Goal: Task Accomplishment & Management: Manage account settings

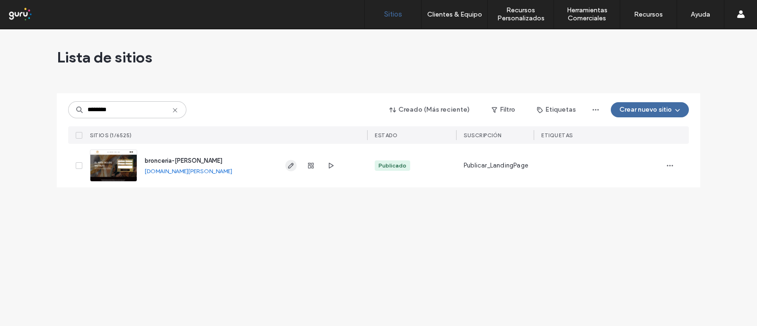
type input "********"
click at [287, 166] on icon "button" at bounding box center [291, 166] width 8 height 8
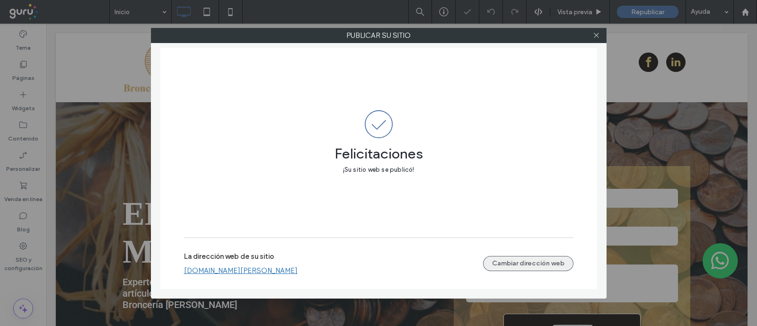
click at [497, 270] on button "Cambiar dirección web" at bounding box center [528, 263] width 90 height 15
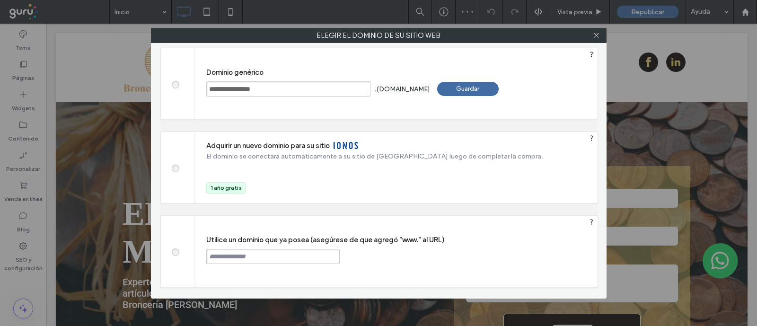
click at [175, 249] on span at bounding box center [175, 250] width 0 height 7
click at [254, 258] on input "text" at bounding box center [272, 256] width 133 height 15
paste input "**********"
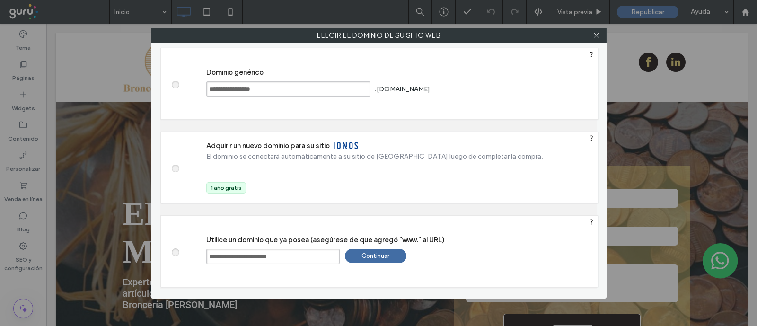
type input "**********"
click at [377, 255] on div "Continuar" at bounding box center [375, 256] width 61 height 14
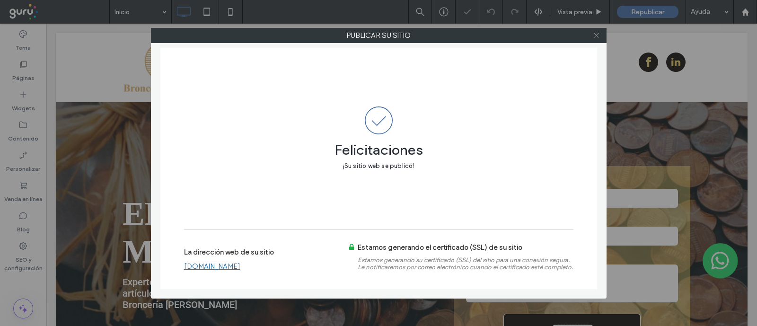
click at [596, 35] on use at bounding box center [596, 35] width 5 height 5
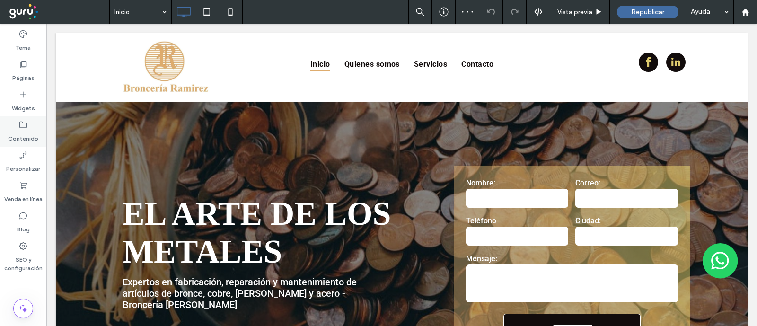
click at [27, 129] on icon at bounding box center [22, 124] width 9 height 9
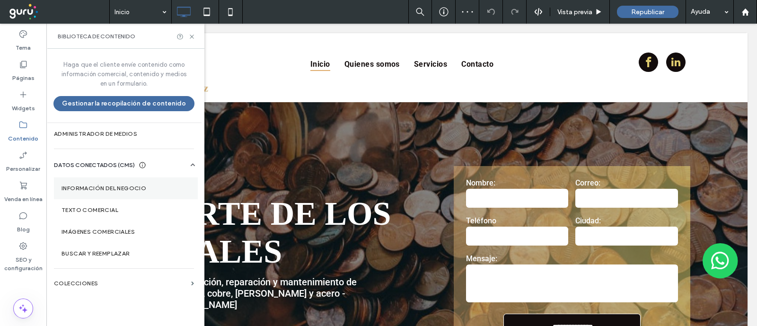
click at [132, 185] on label "Información del negocio" at bounding box center [125, 188] width 129 height 7
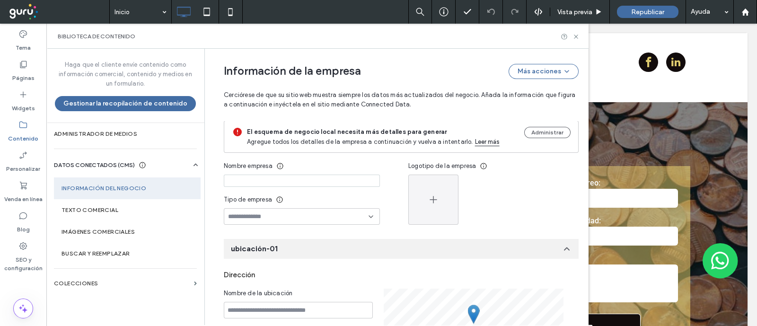
scroll to position [142, 0]
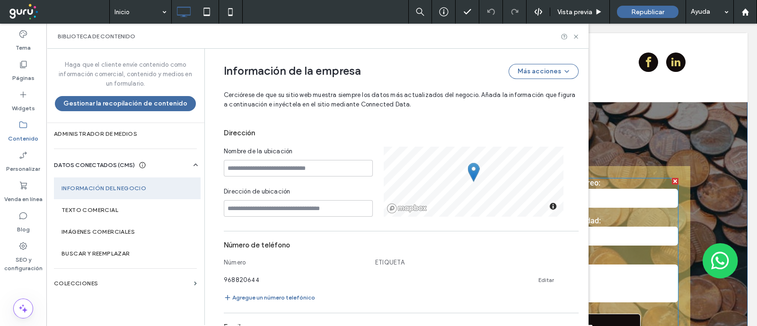
drag, startPoint x: 589, startPoint y: 168, endPoint x: 631, endPoint y: 211, distance: 60.5
click at [585, 188] on div "**********" at bounding box center [572, 259] width 237 height 187
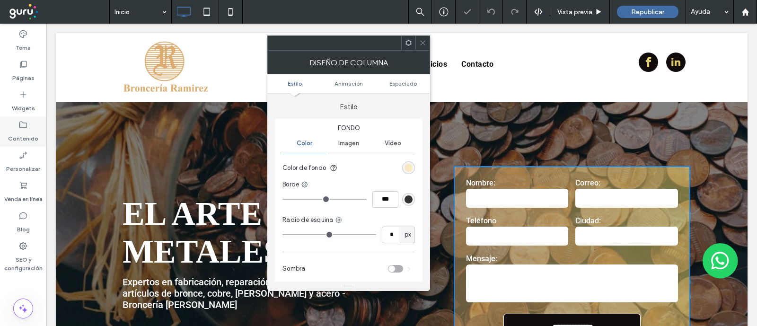
click at [28, 136] on label "Contenido" at bounding box center [23, 136] width 30 height 13
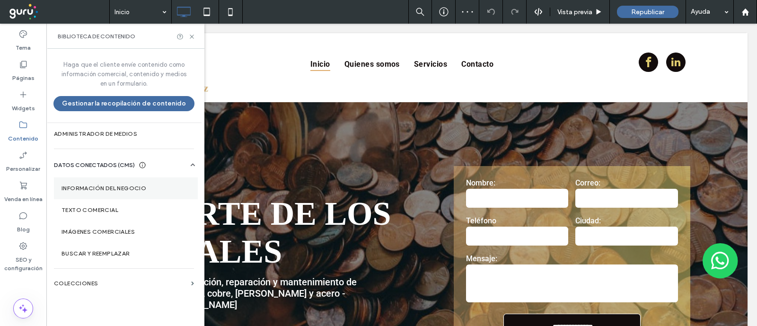
click at [103, 177] on section "Información del negocio" at bounding box center [126, 188] width 144 height 22
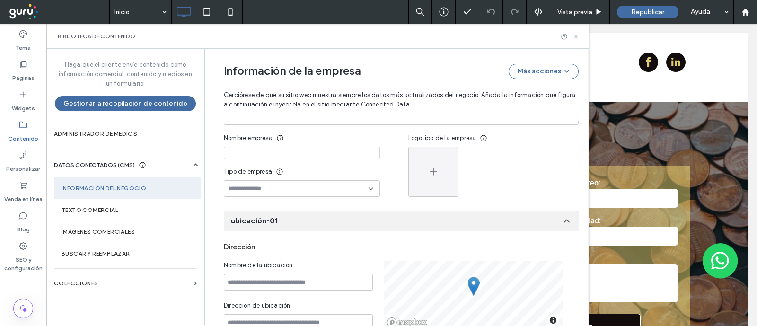
scroll to position [26, 0]
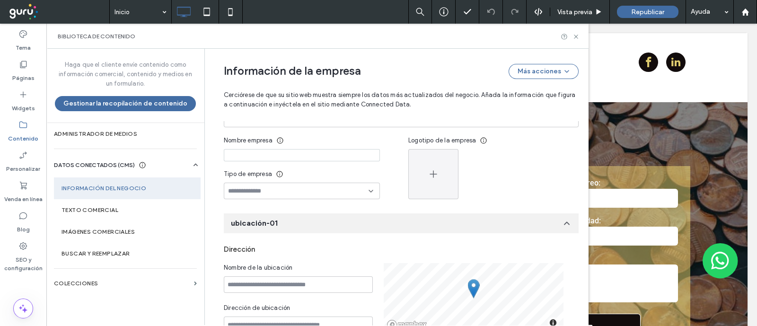
click at [563, 222] on icon at bounding box center [566, 223] width 9 height 9
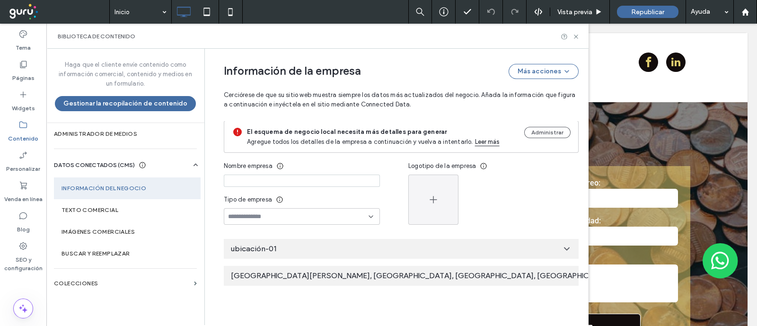
scroll to position [0, 0]
click at [487, 247] on div "ubicación-01" at bounding box center [401, 249] width 355 height 20
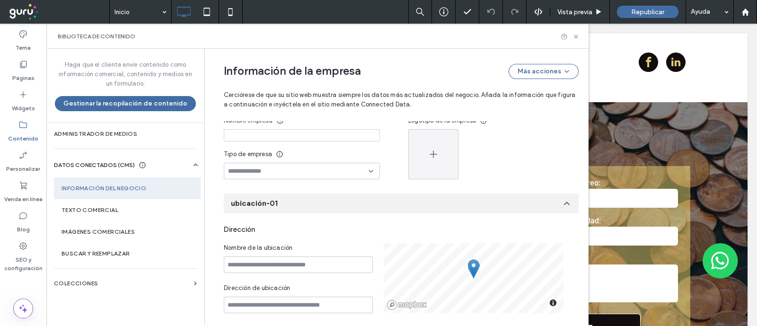
scroll to position [41, 0]
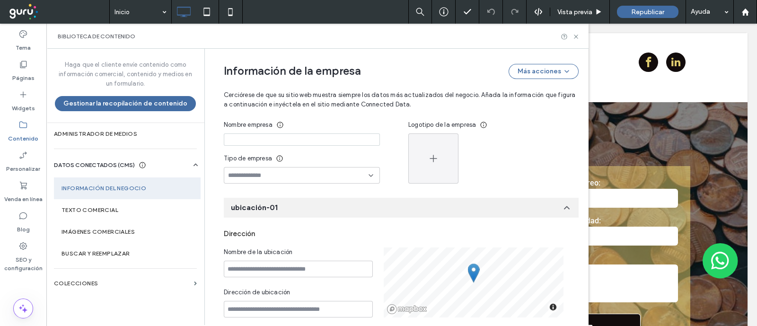
drag, startPoint x: 248, startPoint y: 209, endPoint x: 561, endPoint y: 208, distance: 312.7
click at [564, 208] on use at bounding box center [566, 208] width 5 height 2
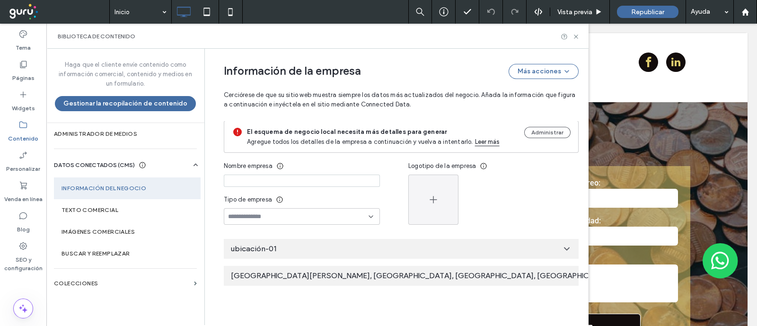
scroll to position [0, 0]
click at [615, 273] on icon at bounding box center [619, 275] width 9 height 9
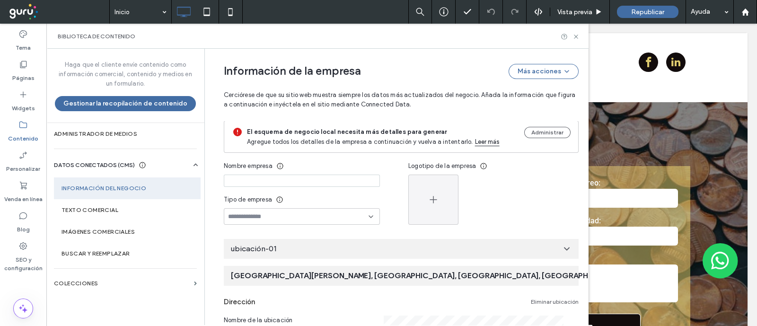
click at [568, 250] on div "ubicación-01" at bounding box center [401, 249] width 355 height 20
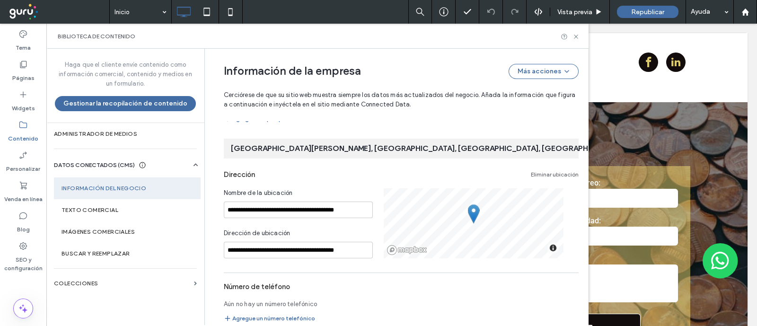
scroll to position [668, 0]
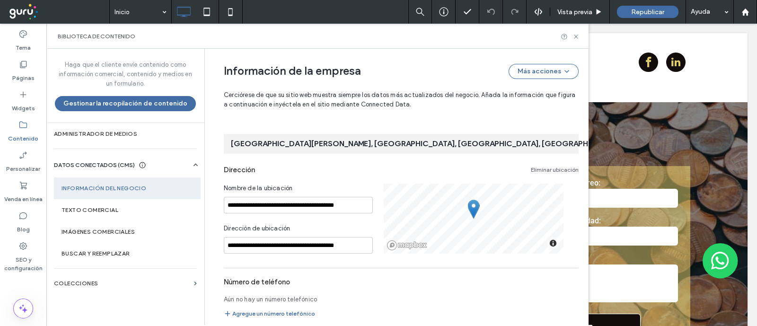
click at [544, 166] on link "Eliminar ubicación" at bounding box center [555, 170] width 48 height 8
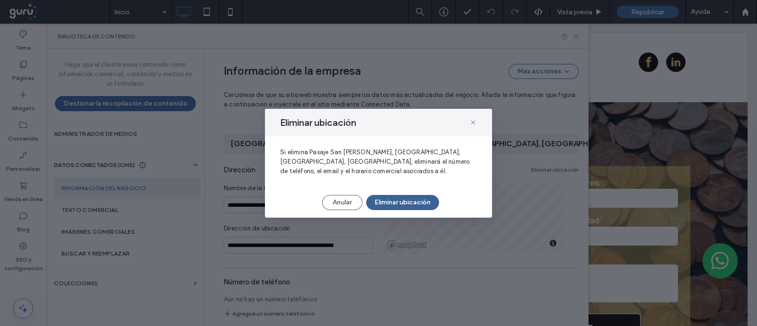
click at [404, 195] on button "Eliminar ubicación" at bounding box center [402, 202] width 73 height 15
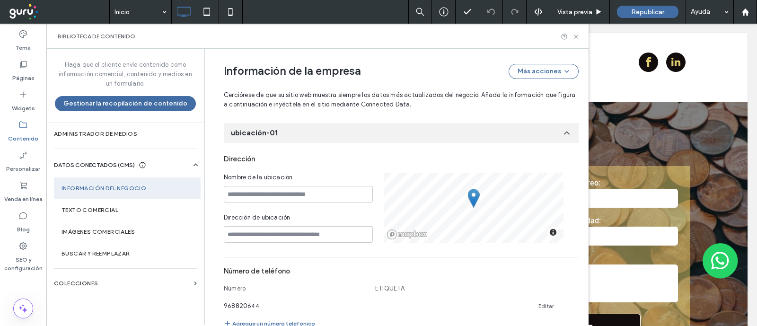
scroll to position [100, 0]
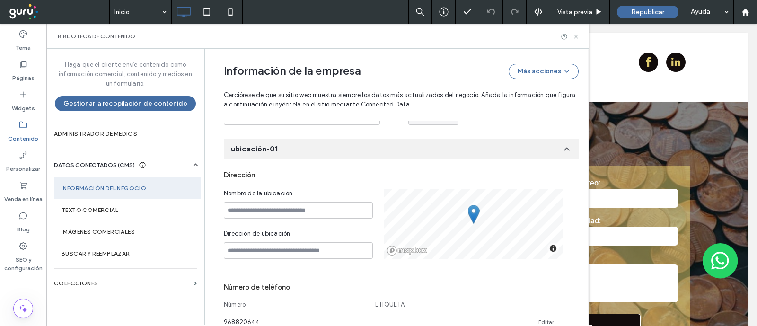
click at [241, 219] on div "Nombre de la ubicación Dirección de ubicación" at bounding box center [304, 224] width 160 height 70
click at [251, 211] on input at bounding box center [298, 210] width 149 height 17
paste input "**********"
type input "**********"
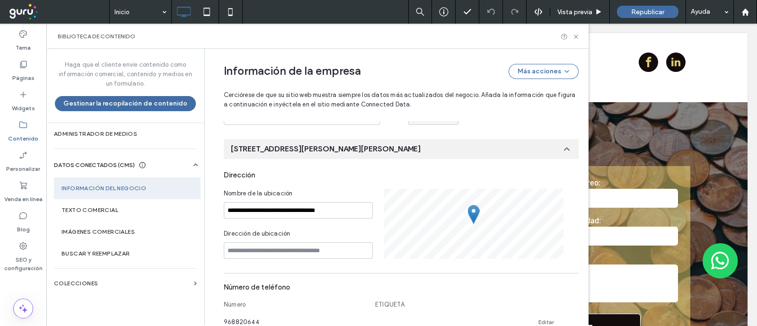
scroll to position [142, 0]
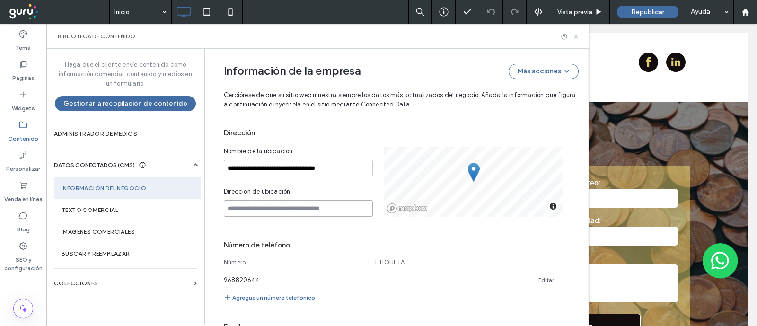
click at [329, 202] on input at bounding box center [298, 208] width 149 height 17
paste input "**********"
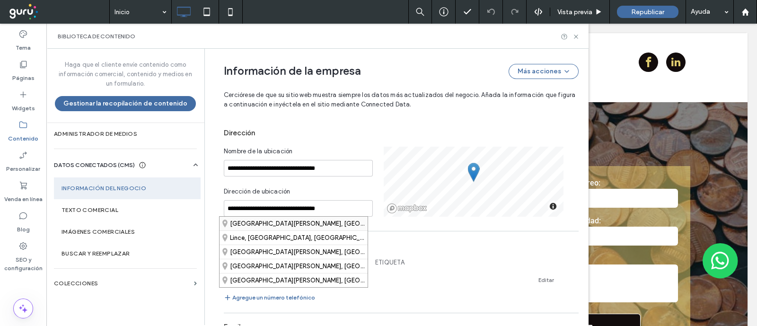
click at [342, 223] on div "Pasaje San Roberto, Lima, Lima Province, Peru" at bounding box center [293, 224] width 148 height 14
type input "**********"
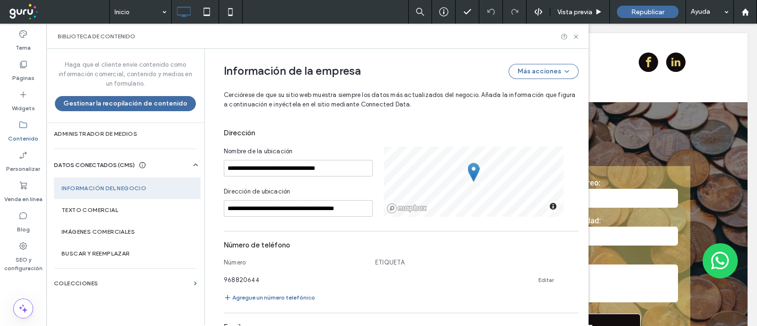
scroll to position [0, 0]
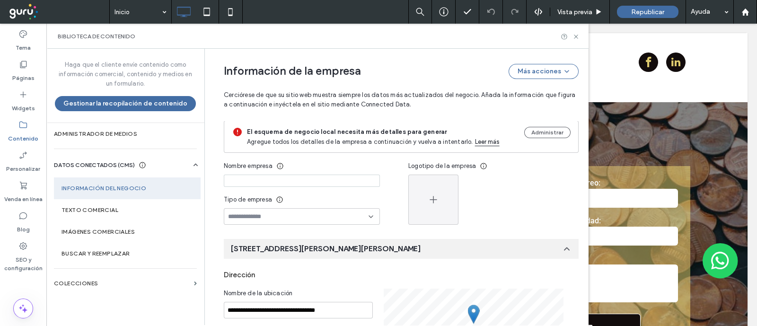
click at [286, 177] on input at bounding box center [302, 181] width 156 height 12
type input "**********"
click at [434, 196] on button "button" at bounding box center [433, 200] width 50 height 50
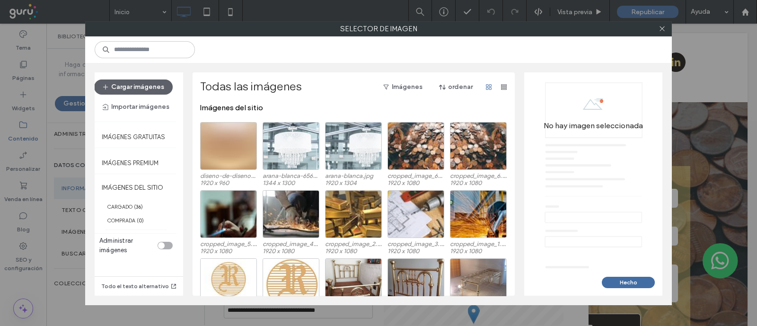
scroll to position [93, 0]
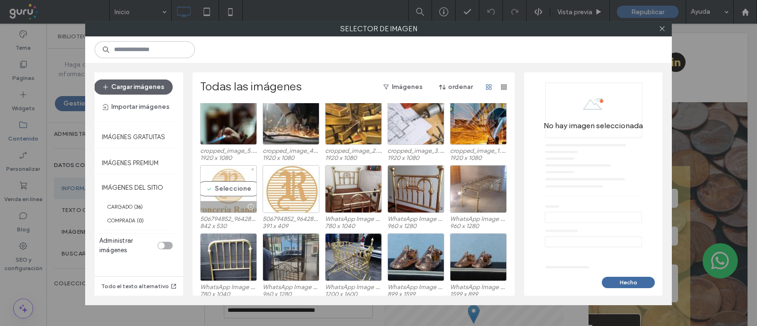
click at [234, 196] on div "Seleccione" at bounding box center [228, 189] width 57 height 48
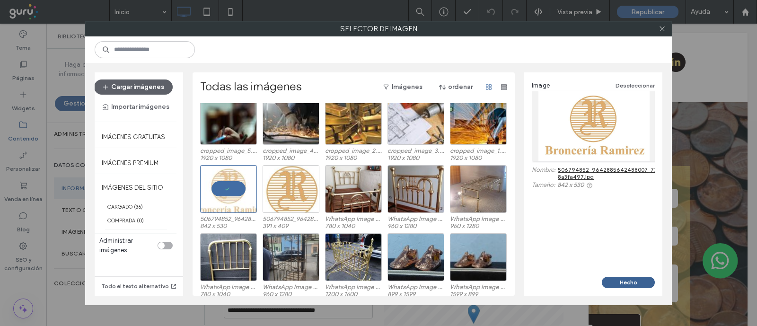
click at [624, 281] on button "Hecho" at bounding box center [628, 282] width 53 height 11
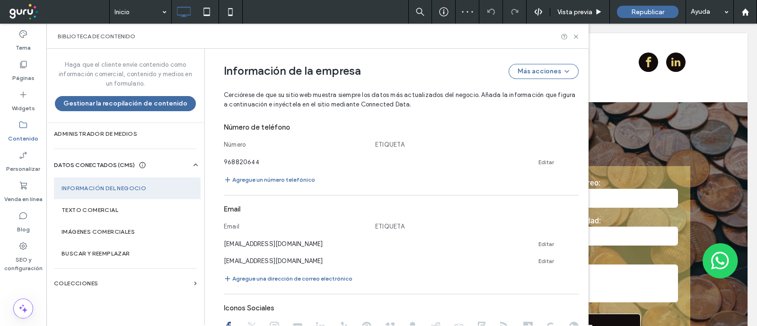
scroll to position [261, 0]
click at [540, 162] on link "Editar" at bounding box center [546, 162] width 16 height 8
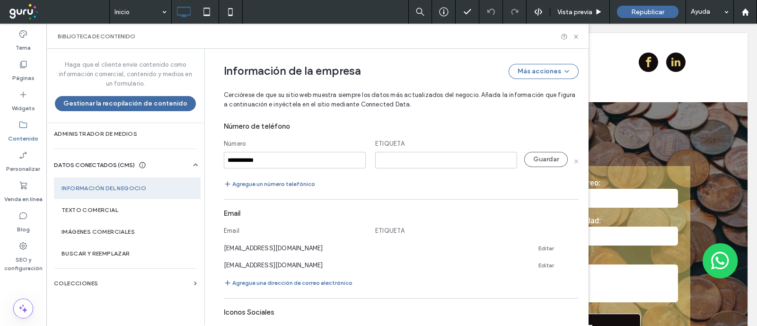
type input "**********"
click at [452, 159] on input at bounding box center [446, 160] width 142 height 17
type input "*"
type input "********"
click at [541, 165] on button "Guardar" at bounding box center [546, 159] width 44 height 15
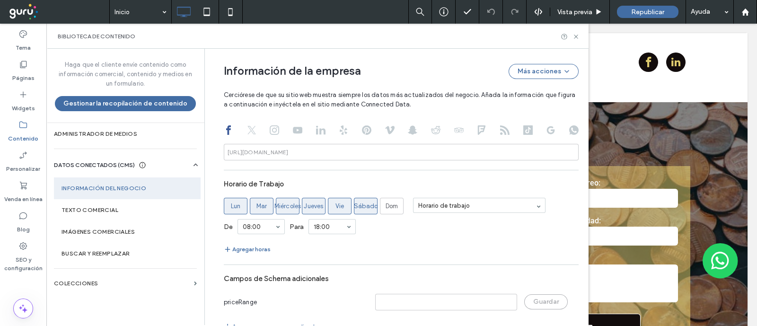
scroll to position [461, 0]
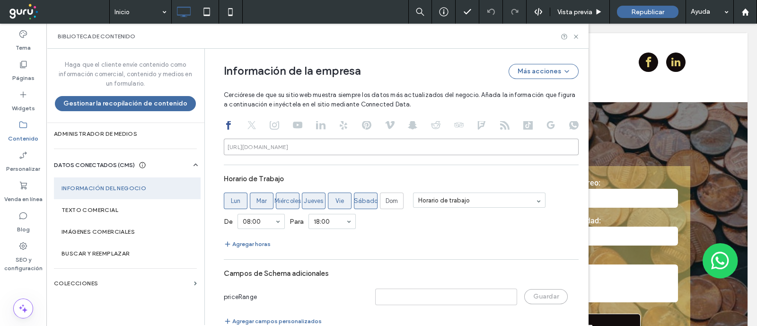
click at [307, 147] on input at bounding box center [401, 147] width 355 height 17
paste input "**********"
type input "**********"
click at [316, 131] on div at bounding box center [320, 125] width 9 height 11
click at [322, 129] on div at bounding box center [401, 125] width 355 height 11
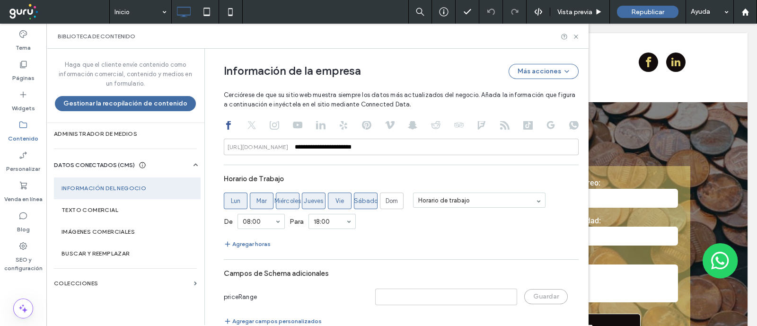
click at [316, 122] on use at bounding box center [320, 125] width 9 height 9
click at [334, 148] on input at bounding box center [401, 147] width 355 height 17
paste input "**********"
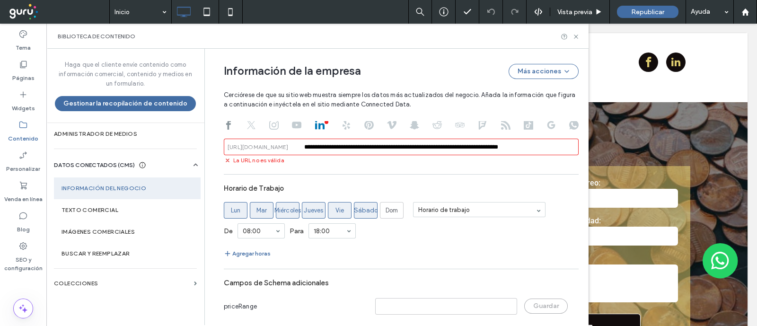
scroll to position [0, 0]
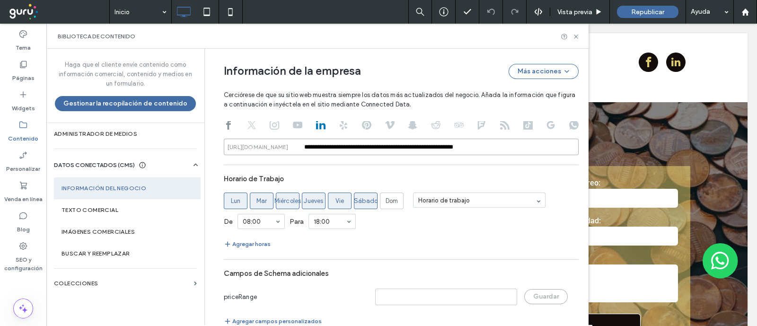
type input "**********"
click at [98, 213] on section "Texto comercial" at bounding box center [127, 210] width 147 height 22
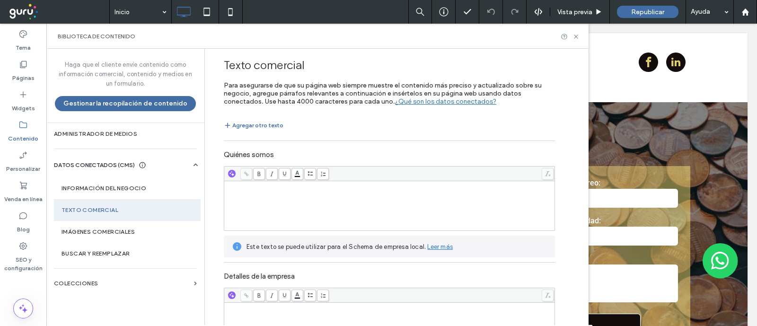
click at [287, 216] on div "Rich Text Editor" at bounding box center [390, 205] width 328 height 47
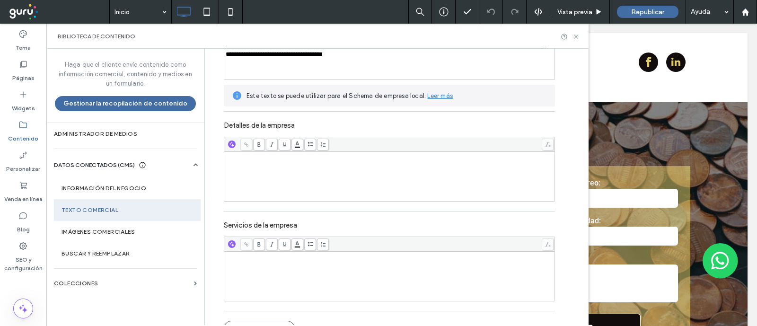
scroll to position [158, 0]
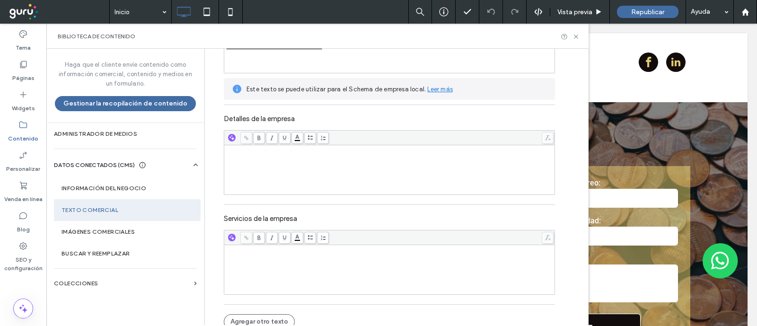
click at [331, 245] on div at bounding box center [389, 237] width 330 height 15
click at [340, 277] on div "Rich Text Editor" at bounding box center [390, 269] width 328 height 47
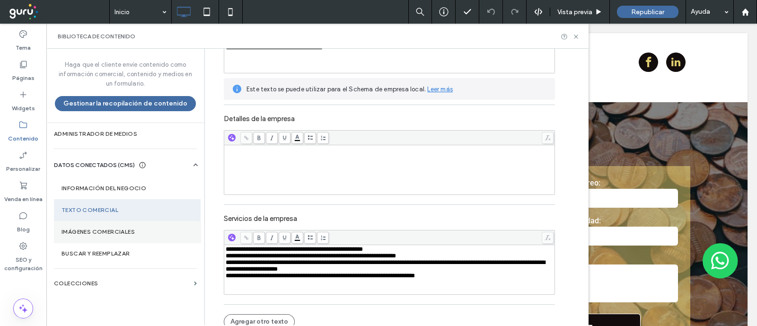
click at [151, 224] on section "Imágenes comerciales" at bounding box center [127, 232] width 147 height 22
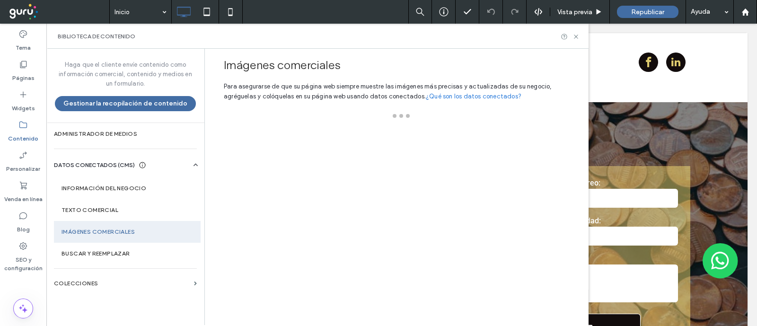
scroll to position [0, 0]
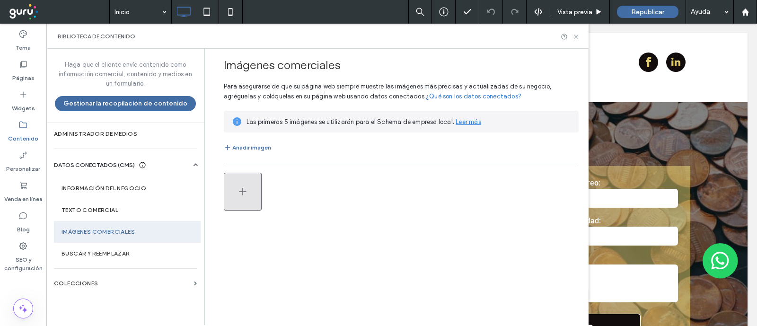
click at [248, 189] on button "button" at bounding box center [243, 192] width 38 height 38
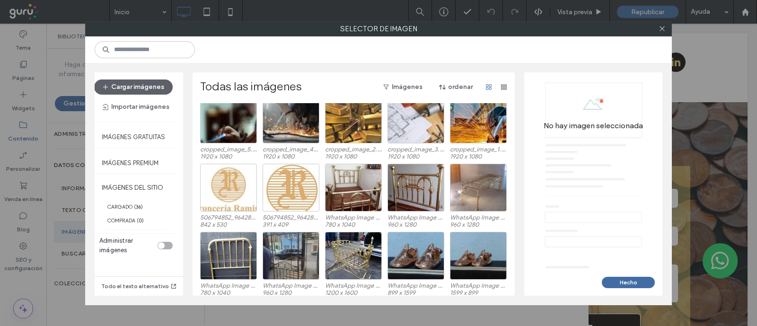
scroll to position [96, 0]
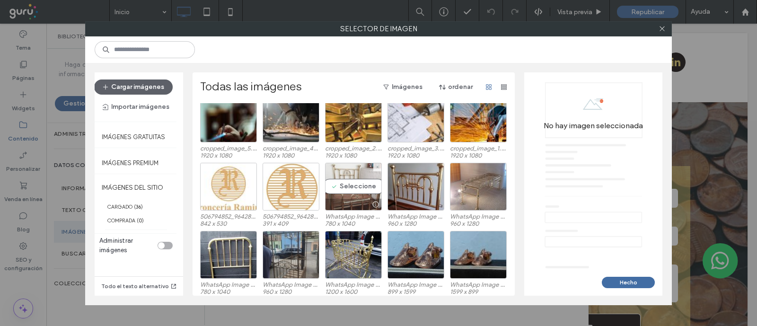
click at [346, 191] on div "Seleccione" at bounding box center [353, 187] width 57 height 48
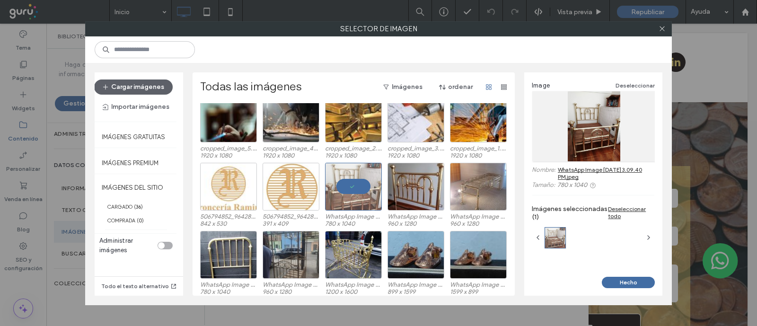
click at [440, 182] on div "506794852_9642885642488007_7724995224481983804_n-8a3fa497.jpg 842 x 530 5067948…" at bounding box center [356, 197] width 312 height 68
click at [460, 187] on div "Seleccione" at bounding box center [478, 187] width 57 height 48
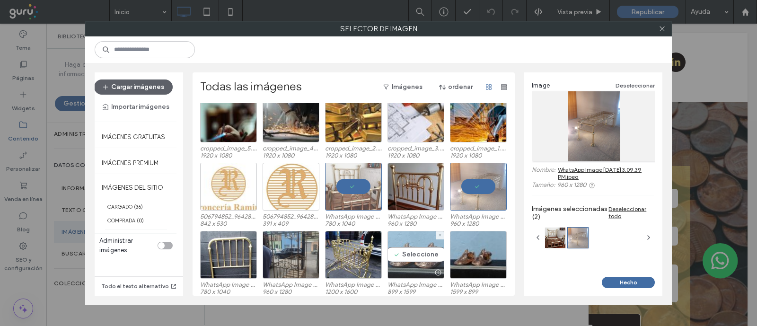
click at [404, 263] on div "Seleccione" at bounding box center [415, 255] width 57 height 48
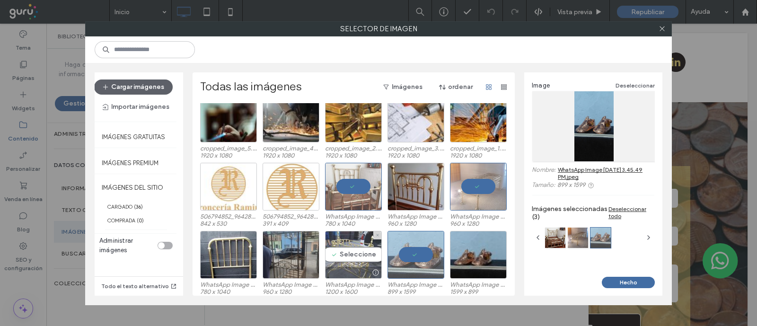
click at [334, 250] on div "Seleccione" at bounding box center [353, 255] width 57 height 48
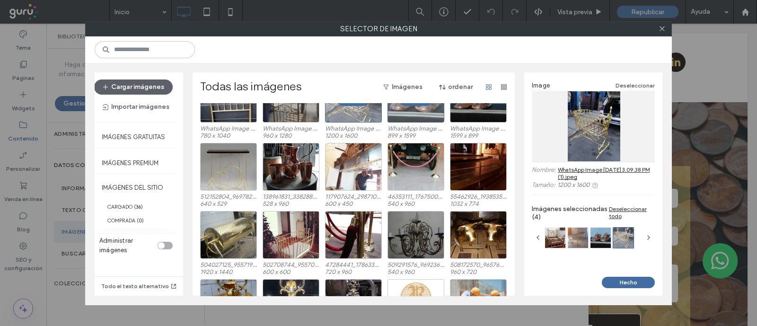
scroll to position [256, 0]
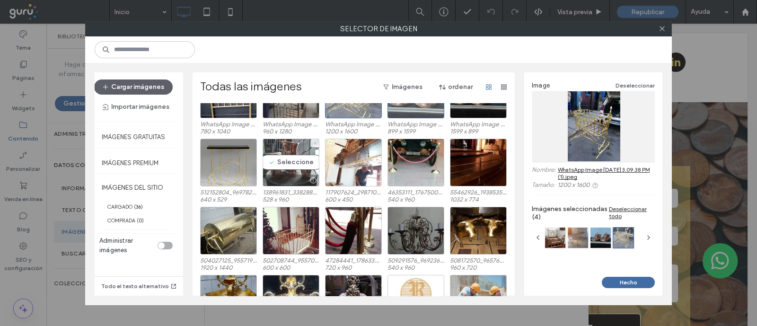
click at [287, 155] on div "Seleccione" at bounding box center [291, 163] width 57 height 48
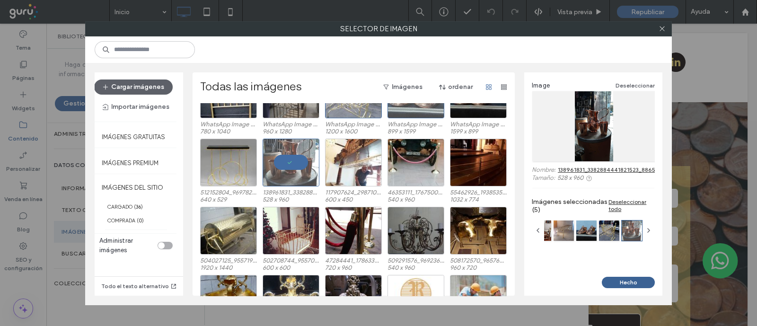
click at [624, 282] on button "Hecho" at bounding box center [628, 282] width 53 height 11
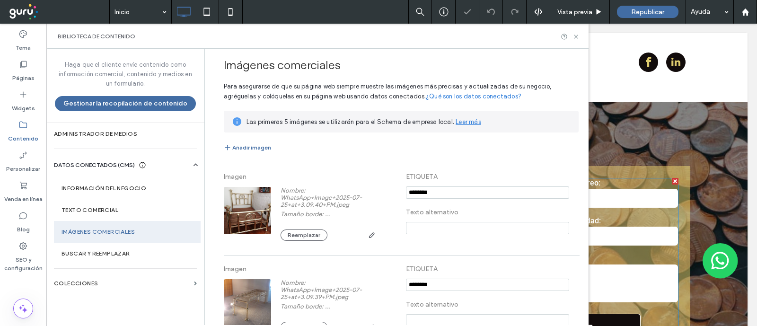
scroll to position [319, 0]
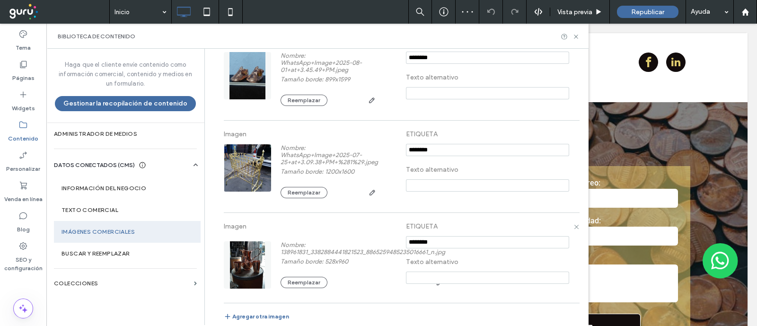
click at [438, 284] on input at bounding box center [487, 278] width 163 height 12
type input "**********"
click at [445, 189] on input at bounding box center [487, 185] width 163 height 12
paste input "**********"
type input "**********"
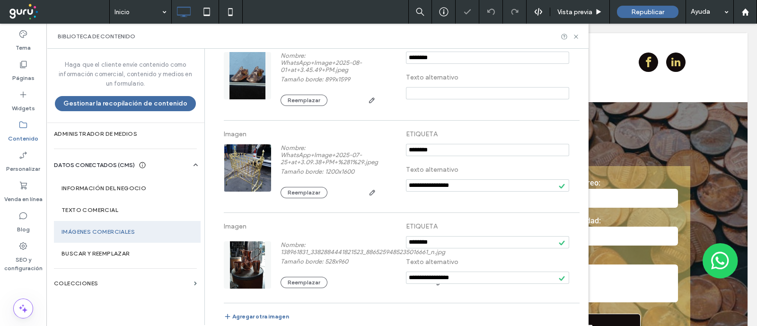
paste input "**********"
click at [447, 98] on input "**********" at bounding box center [487, 93] width 163 height 12
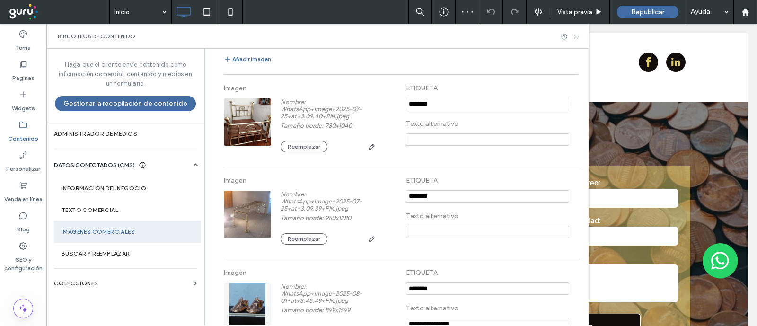
scroll to position [79, 0]
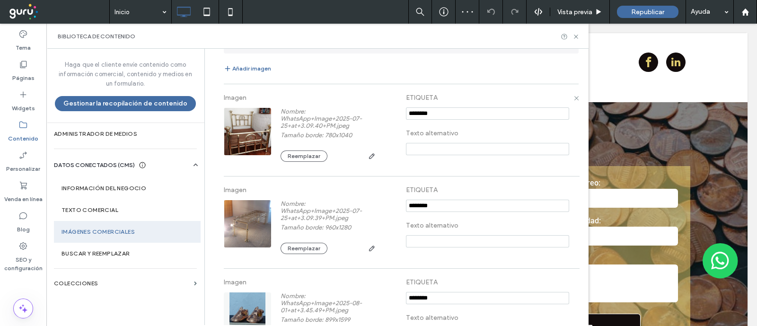
type input "**********"
click at [423, 151] on input at bounding box center [487, 149] width 163 height 12
paste input "**********"
type input "**********"
paste input "**********"
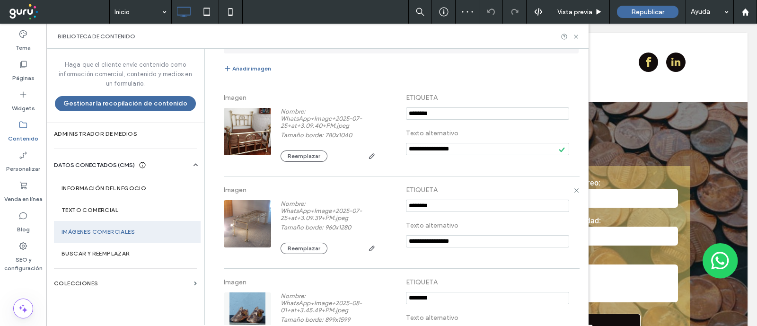
click at [419, 247] on input "**********" at bounding box center [487, 241] width 163 height 12
type input "**********"
click at [93, 185] on label "Información del negocio" at bounding box center [126, 188] width 131 height 7
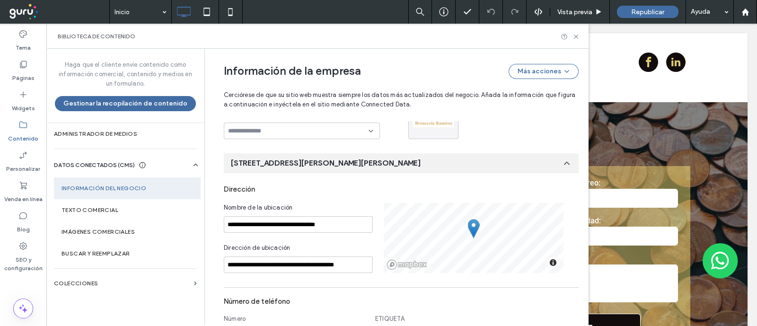
scroll to position [0, 0]
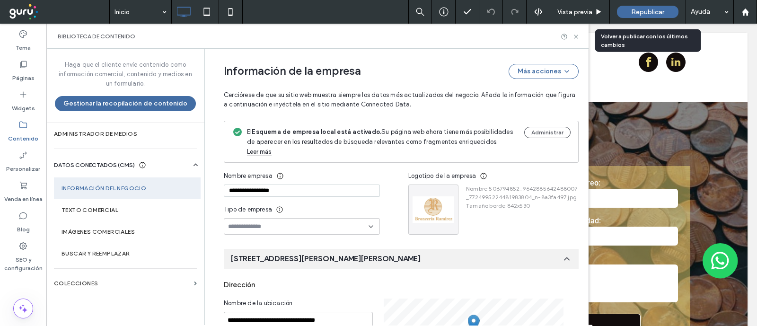
click at [653, 11] on span "Republicar" at bounding box center [647, 12] width 33 height 8
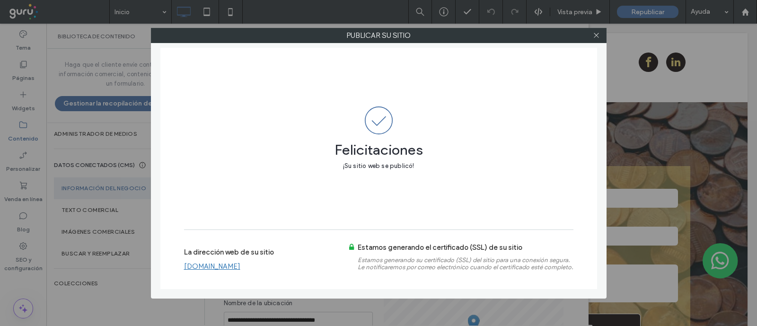
click at [237, 265] on link "www.ramirezbronceria.com" at bounding box center [212, 266] width 56 height 9
click at [597, 39] on span at bounding box center [596, 35] width 7 height 14
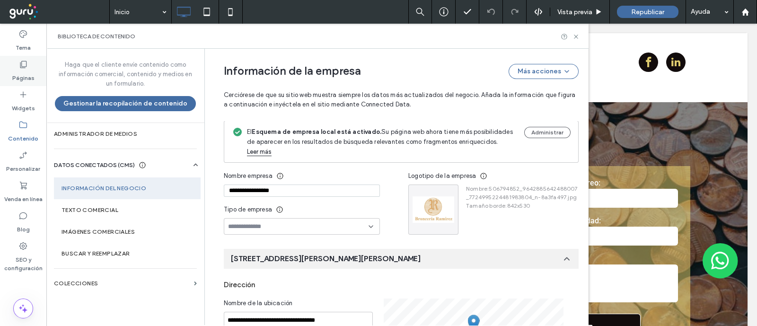
click at [30, 73] on label "Páginas" at bounding box center [23, 75] width 22 height 13
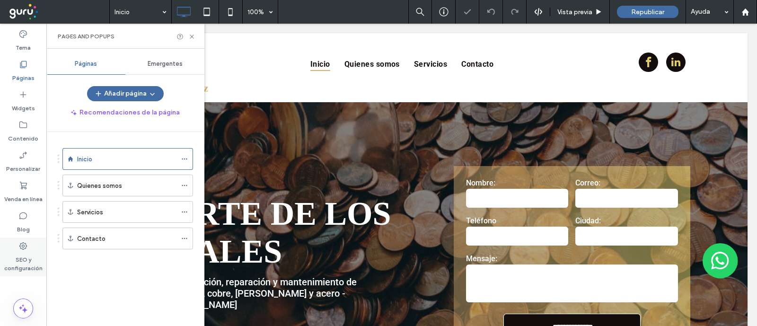
click at [18, 252] on label "SEO y configuración" at bounding box center [23, 262] width 46 height 22
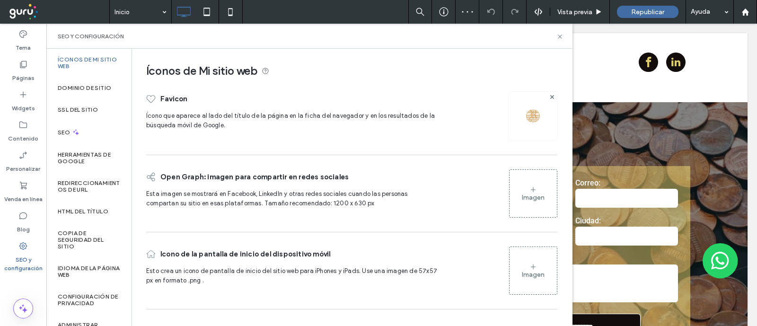
click at [538, 178] on div "Imagen" at bounding box center [532, 193] width 47 height 45
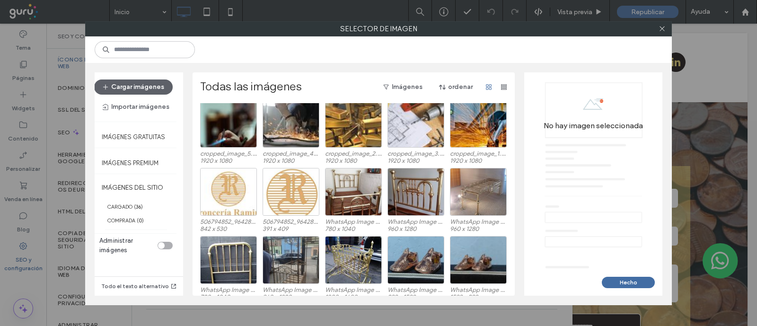
scroll to position [91, 0]
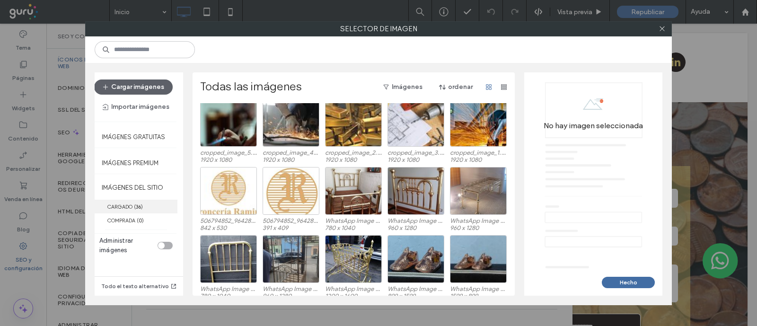
click at [171, 200] on label "CARGADO ( 36 )" at bounding box center [136, 207] width 83 height 14
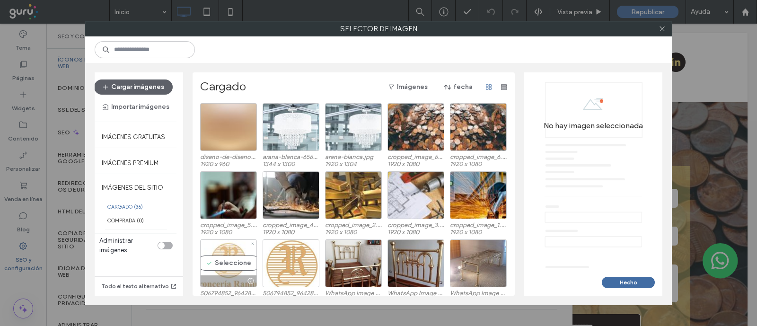
click at [220, 262] on div "Seleccione" at bounding box center [228, 263] width 57 height 48
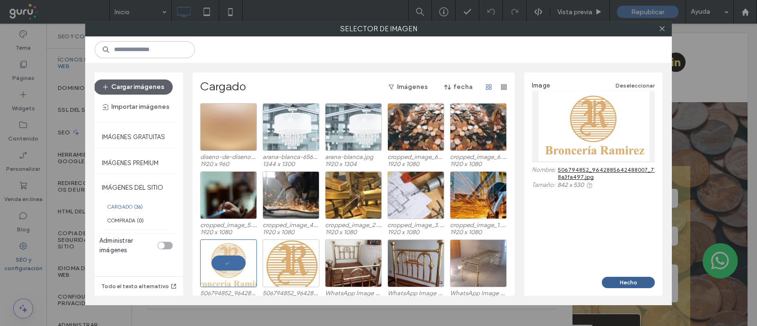
click at [608, 280] on button "Hecho" at bounding box center [628, 282] width 53 height 11
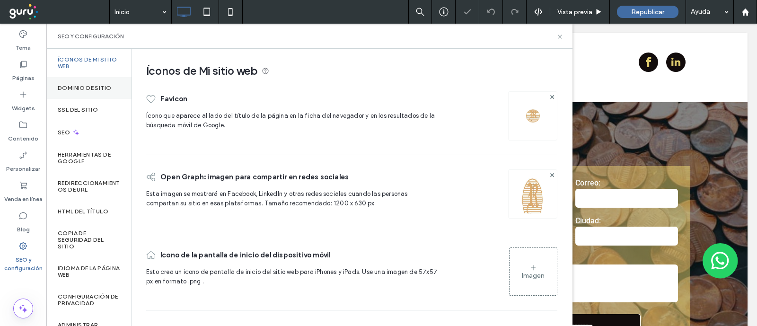
click at [112, 84] on div "Dominio de sitio" at bounding box center [88, 88] width 85 height 22
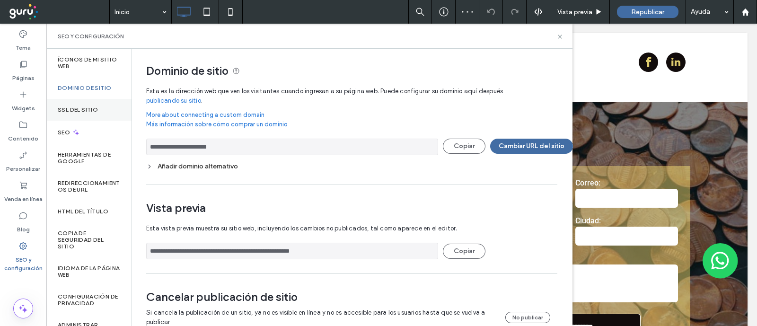
click at [79, 118] on div "SSL del sitio" at bounding box center [88, 110] width 85 height 22
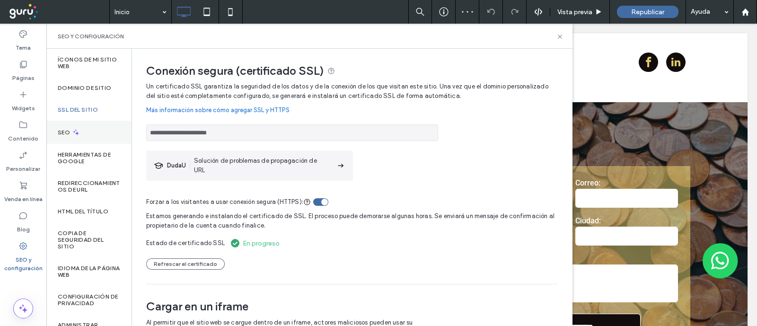
click at [98, 134] on div "SEO" at bounding box center [88, 132] width 85 height 23
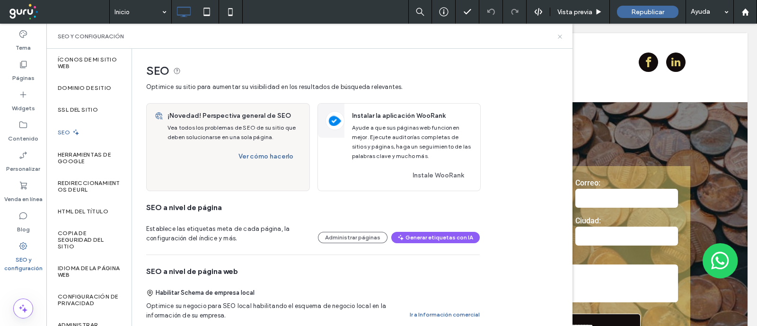
click at [560, 37] on icon at bounding box center [559, 36] width 7 height 7
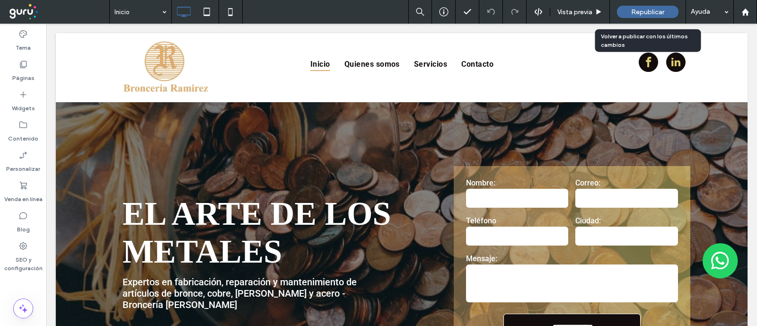
click at [634, 8] on span "Republicar" at bounding box center [647, 12] width 33 height 8
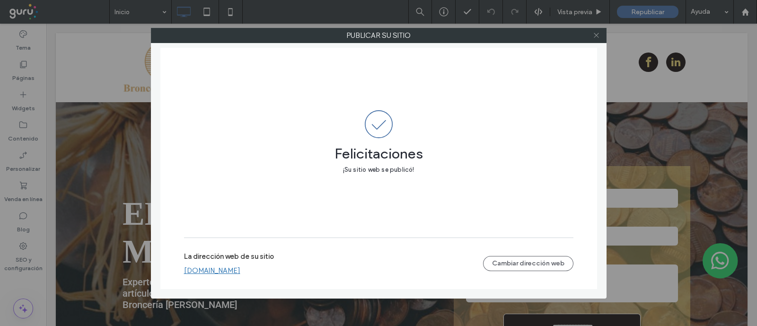
click at [596, 33] on icon at bounding box center [596, 35] width 7 height 7
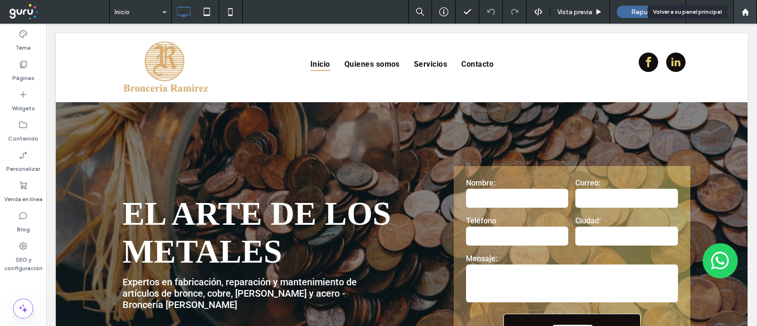
click at [743, 13] on use at bounding box center [744, 11] width 7 height 7
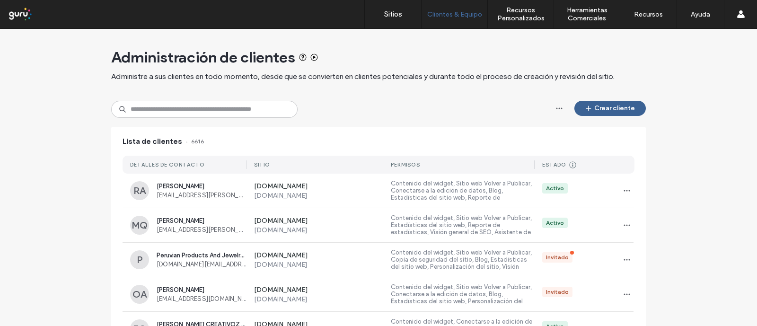
click at [602, 111] on button "Crear cliente" at bounding box center [609, 108] width 71 height 15
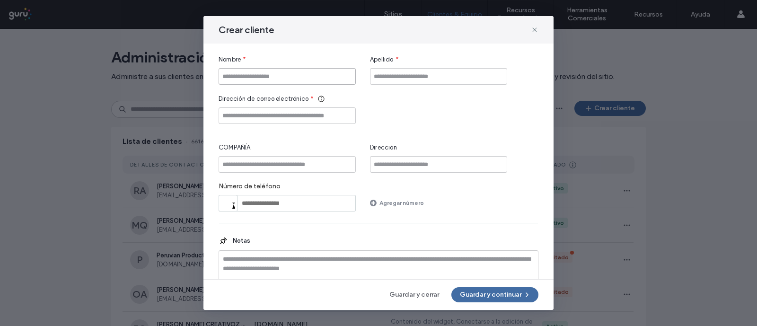
click at [284, 78] on input "Nombre" at bounding box center [287, 76] width 137 height 17
type input "*******"
paste input "**********"
type input "**********"
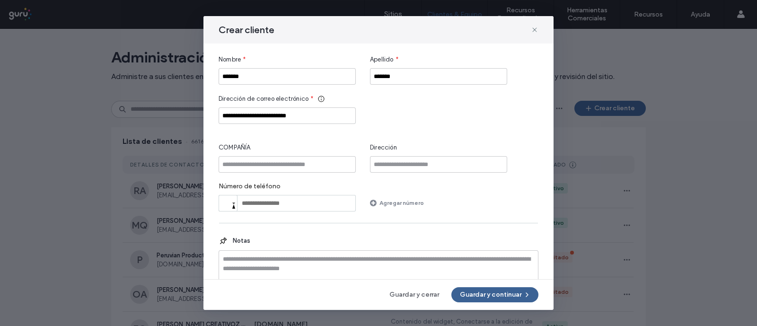
click at [500, 295] on button "Guardar y continuar" at bounding box center [494, 294] width 87 height 15
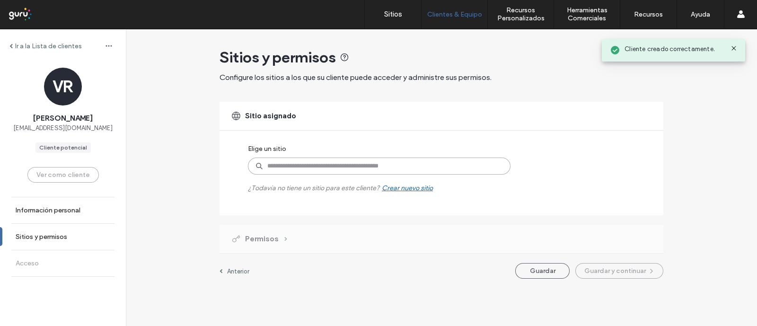
click at [308, 162] on input at bounding box center [379, 166] width 263 height 17
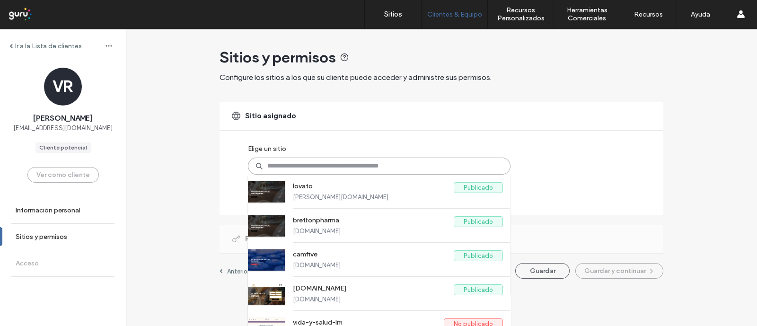
type input "*"
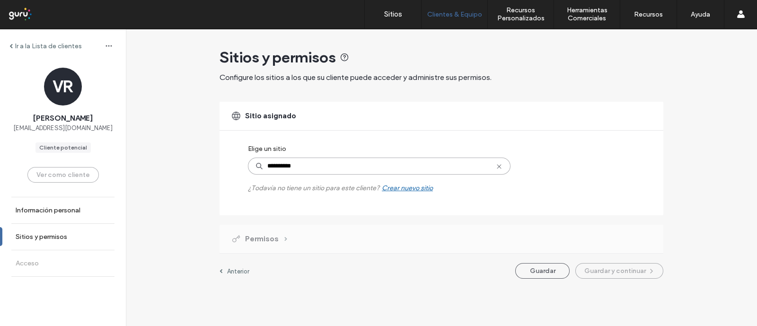
type input "**********"
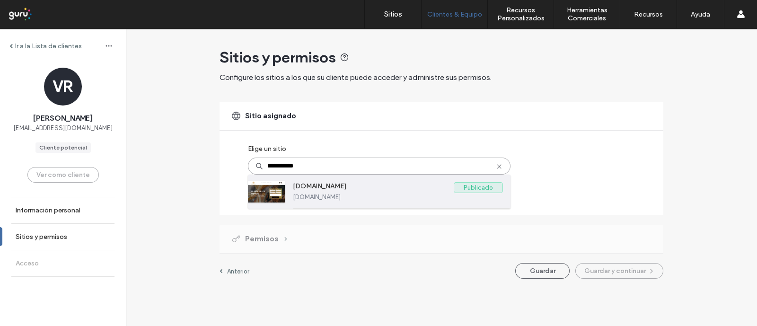
click at [335, 191] on label "www.ramirezbronceria.com" at bounding box center [373, 187] width 161 height 11
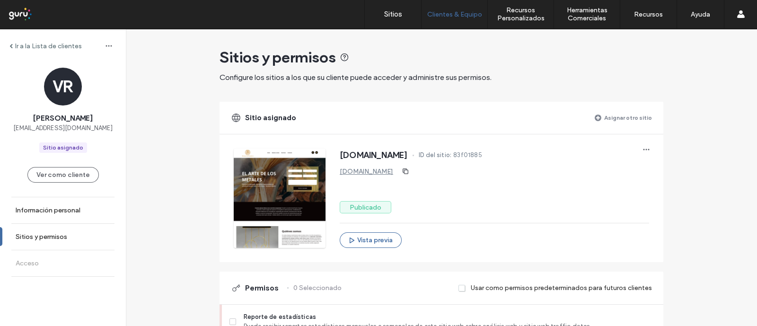
scroll to position [200, 0]
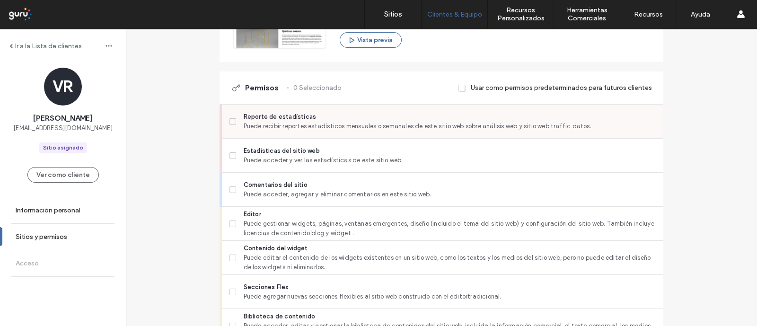
click at [223, 122] on div "Reporte de estadísticas Puede recibir reportes estadísticos mensuales o semanal…" at bounding box center [442, 122] width 441 height 34
click at [231, 154] on icon at bounding box center [233, 155] width 4 height 3
click at [231, 122] on icon at bounding box center [233, 121] width 4 height 3
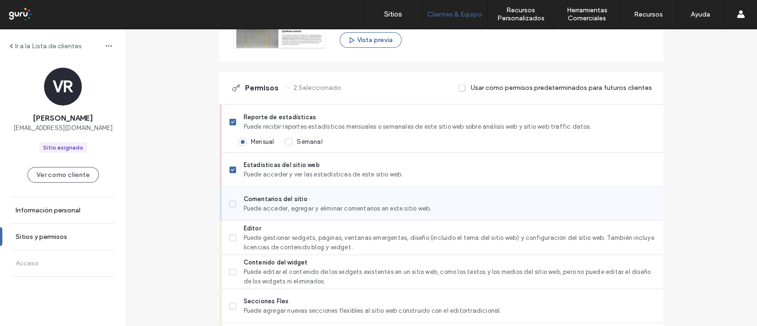
click at [231, 202] on icon at bounding box center [233, 203] width 4 height 3
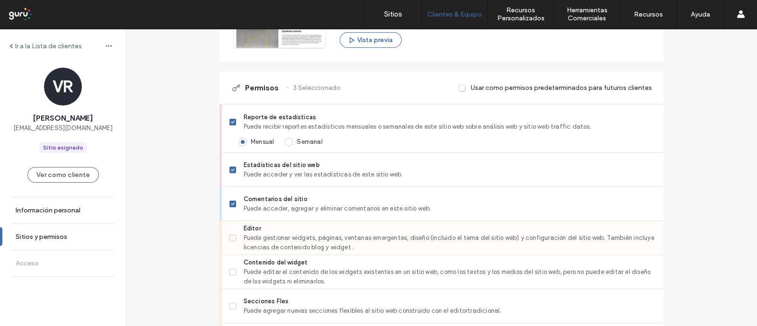
click at [229, 237] on span at bounding box center [232, 238] width 7 height 7
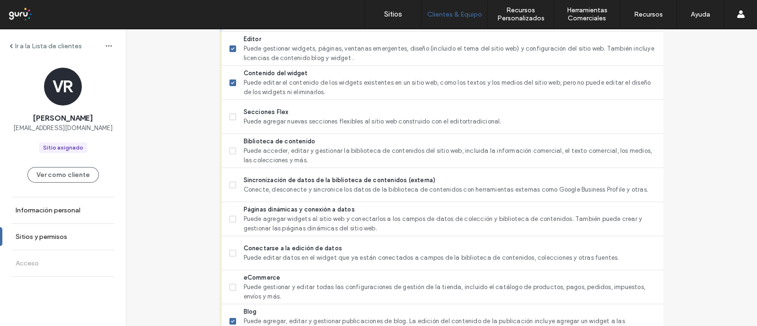
scroll to position [437, 0]
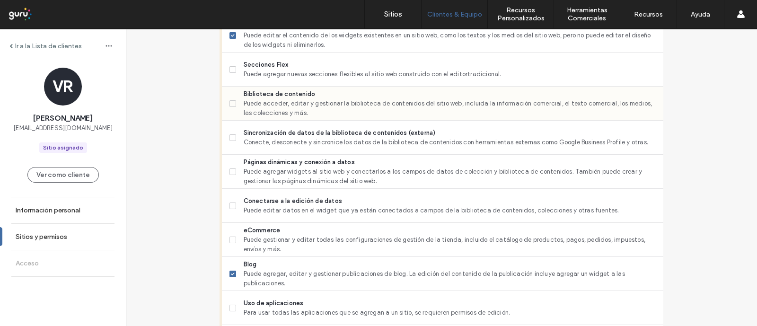
click at [231, 103] on icon at bounding box center [233, 103] width 4 height 3
click at [229, 141] on label "Sincronización de datos de la biblioteca de contenidos (externa) Conecte, desco…" at bounding box center [442, 137] width 426 height 19
click at [225, 207] on div "Conectarse a la edición de datos Puede editar datos en el widget que ya están c…" at bounding box center [442, 206] width 441 height 34
click at [231, 206] on icon at bounding box center [232, 205] width 3 height 3
click at [169, 223] on div "Ir a la Lista de clientes VR VICENTE RAMIREZ bronceriaramirezv@gmail.com Sitio …" at bounding box center [441, 163] width 631 height 1142
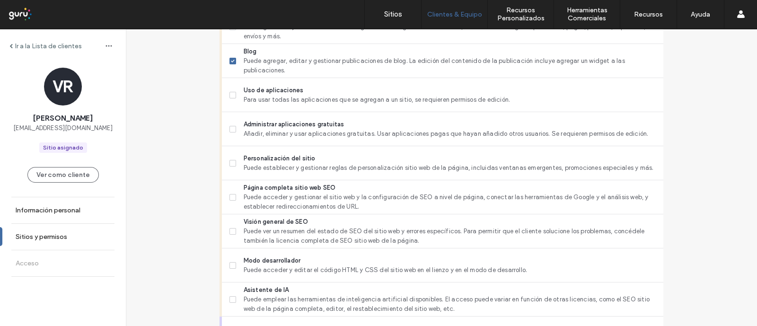
scroll to position [673, 0]
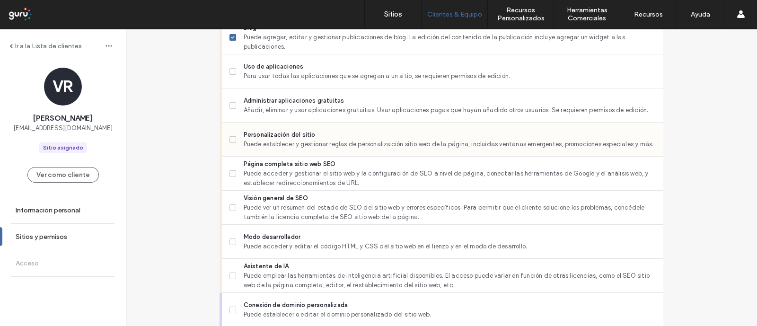
click at [229, 133] on label "Personalización del sitio Puede establecer y gestionar reglas de personalizació…" at bounding box center [442, 139] width 426 height 19
click at [229, 170] on span at bounding box center [232, 173] width 7 height 7
click at [229, 209] on span at bounding box center [232, 207] width 7 height 7
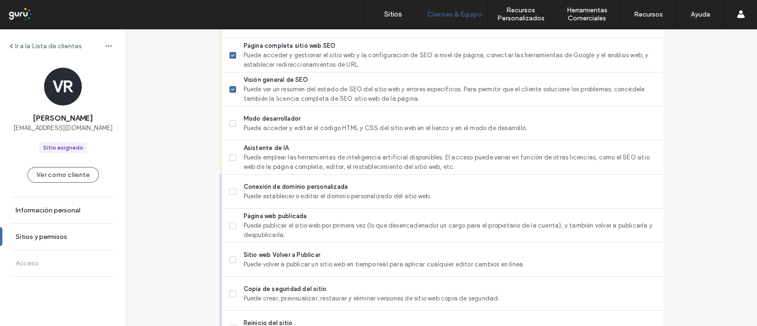
scroll to position [815, 0]
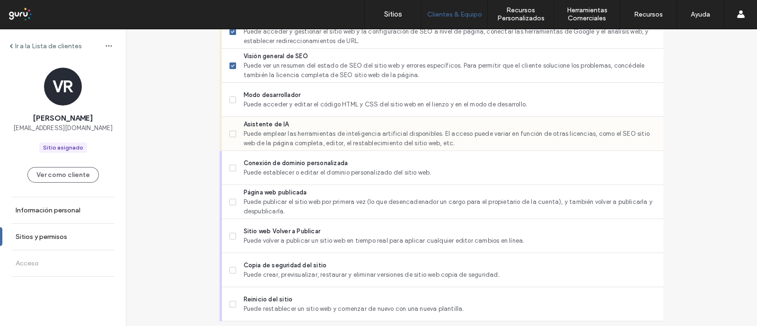
click at [231, 132] on icon at bounding box center [233, 133] width 4 height 3
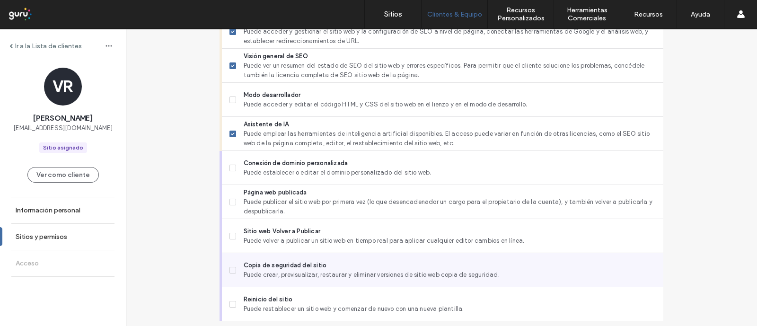
click at [229, 259] on div "Copia de seguridad del sitio Puede crear, previsualizar, restaurar y eliminar v…" at bounding box center [446, 270] width 434 height 34
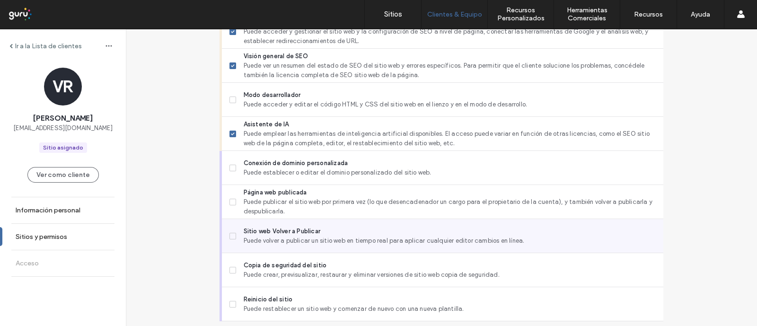
click at [229, 237] on span at bounding box center [232, 236] width 7 height 7
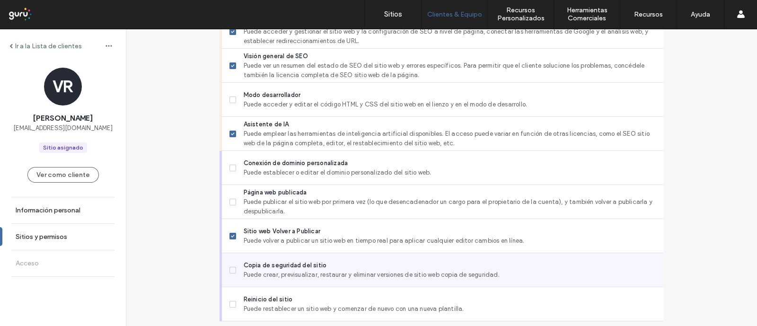
click at [229, 264] on label "Copia de seguridad del sitio Puede crear, previsualizar, restaurar y eliminar v…" at bounding box center [442, 270] width 426 height 19
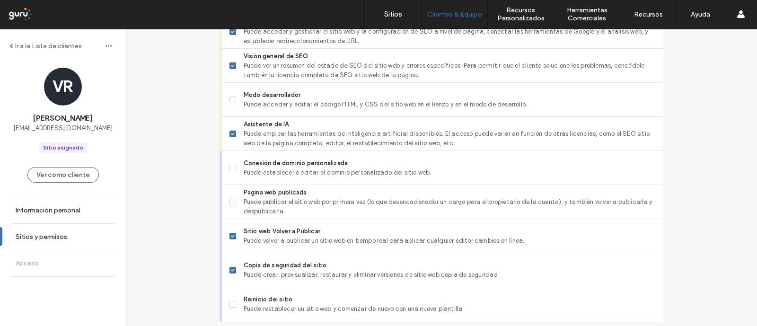
scroll to position [844, 0]
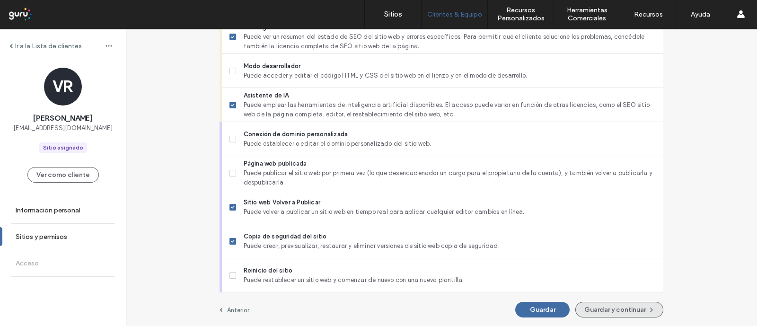
click at [586, 311] on button "Guardar y continuar" at bounding box center [619, 310] width 88 height 16
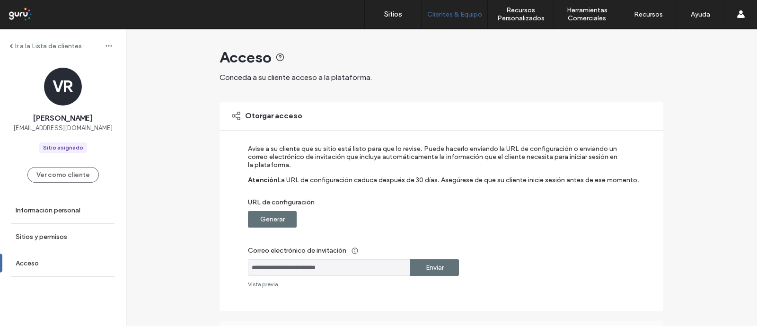
click at [261, 216] on label "Generar" at bounding box center [272, 219] width 25 height 18
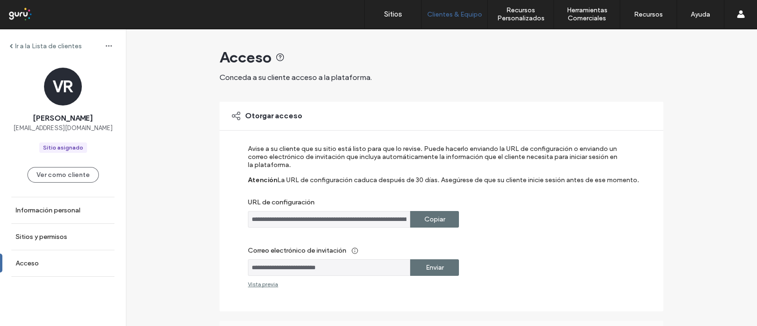
click at [424, 216] on label "Copiar" at bounding box center [434, 219] width 21 height 18
click at [305, 262] on input "**********" at bounding box center [329, 267] width 162 height 17
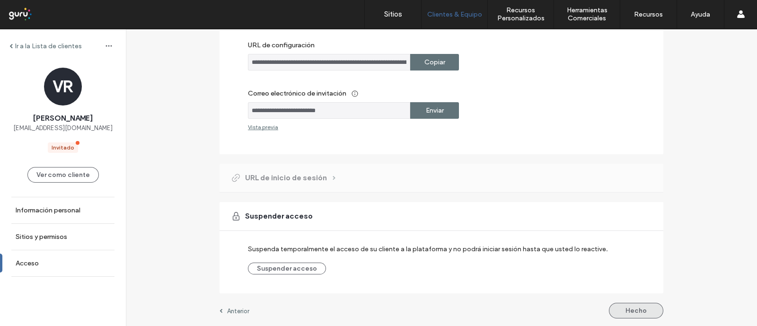
click at [637, 306] on button "Hecho" at bounding box center [636, 311] width 54 height 16
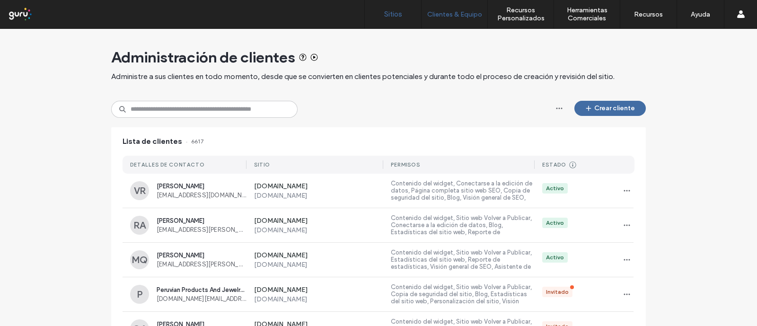
click at [389, 13] on label "Sitios" at bounding box center [393, 14] width 18 height 9
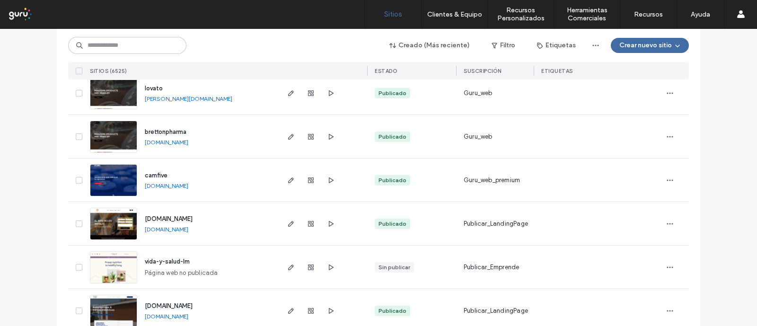
scroll to position [81, 0]
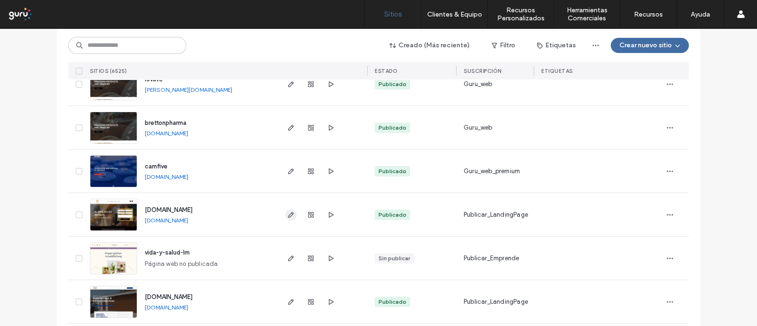
click at [290, 217] on icon "button" at bounding box center [291, 215] width 8 height 8
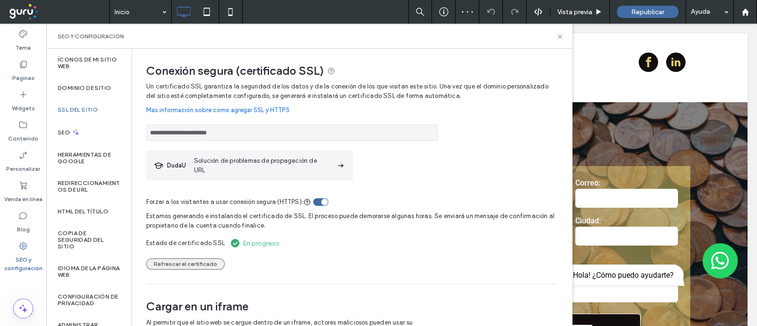
click at [208, 269] on button "Refrescar el certificado" at bounding box center [185, 263] width 79 height 11
click at [557, 33] on icon at bounding box center [559, 36] width 7 height 7
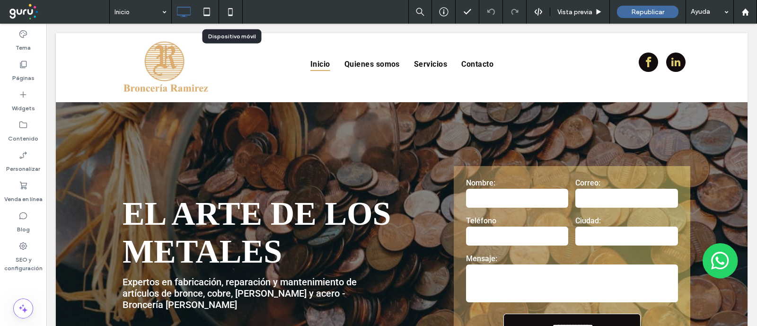
click at [227, 10] on icon at bounding box center [230, 11] width 19 height 19
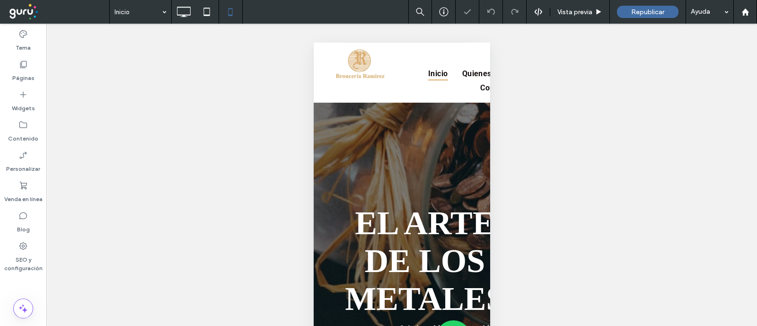
click at [259, 25] on div "Hacer visible? Sí" at bounding box center [401, 187] width 710 height 326
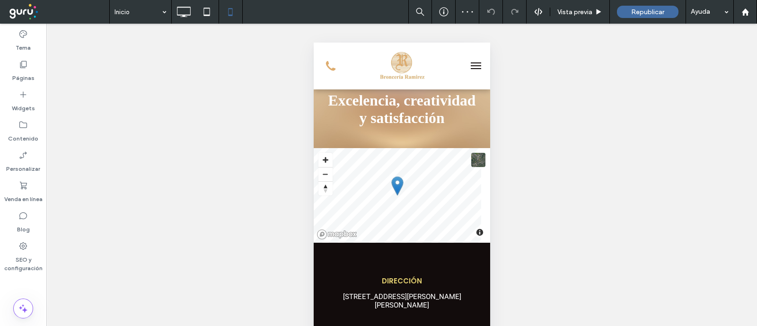
scroll to position [65, 0]
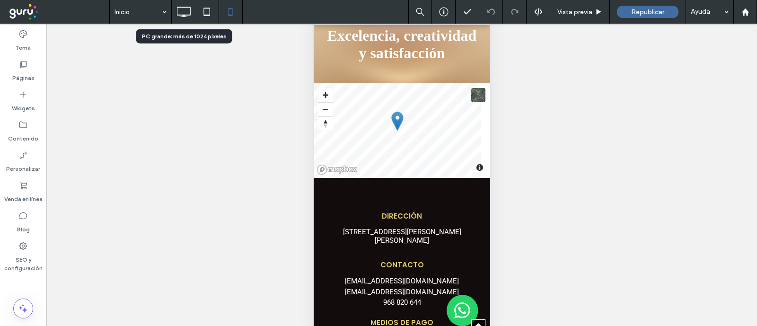
click at [178, 13] on icon at bounding box center [183, 11] width 19 height 19
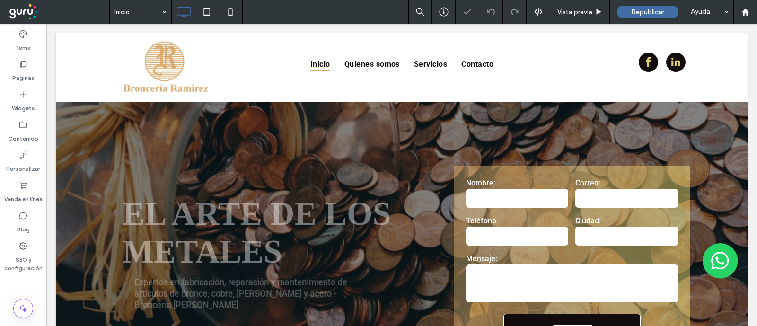
scroll to position [0, 0]
